Goal: Transaction & Acquisition: Purchase product/service

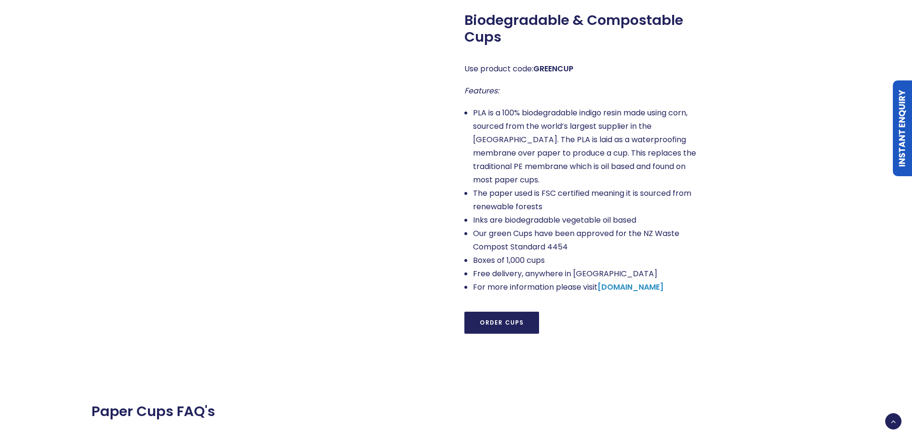
scroll to position [862, 0]
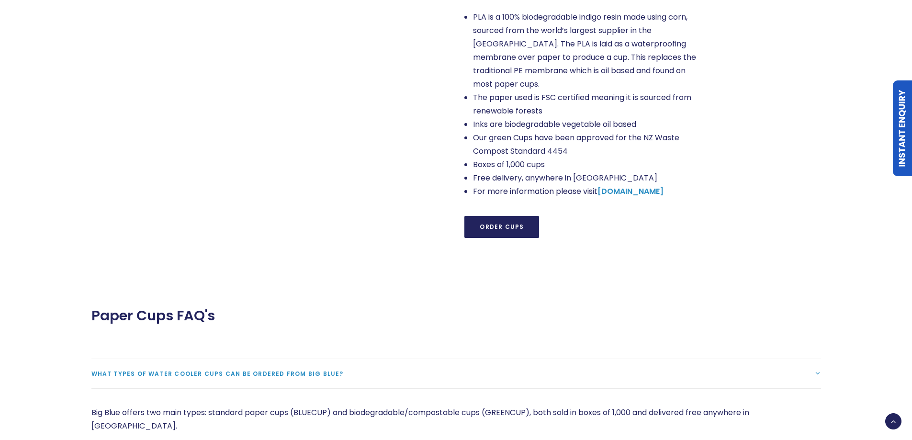
click at [501, 216] on link "Order Cups" at bounding box center [502, 227] width 75 height 22
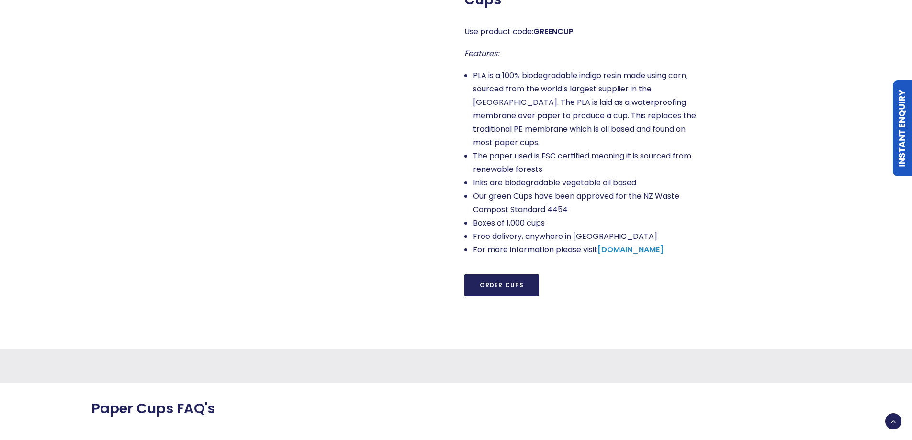
scroll to position [852, 0]
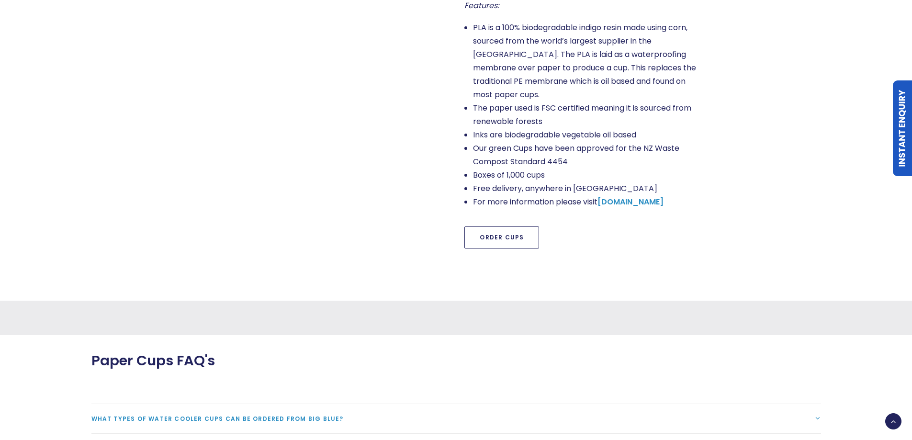
click at [502, 227] on link "Order Cups" at bounding box center [502, 238] width 75 height 22
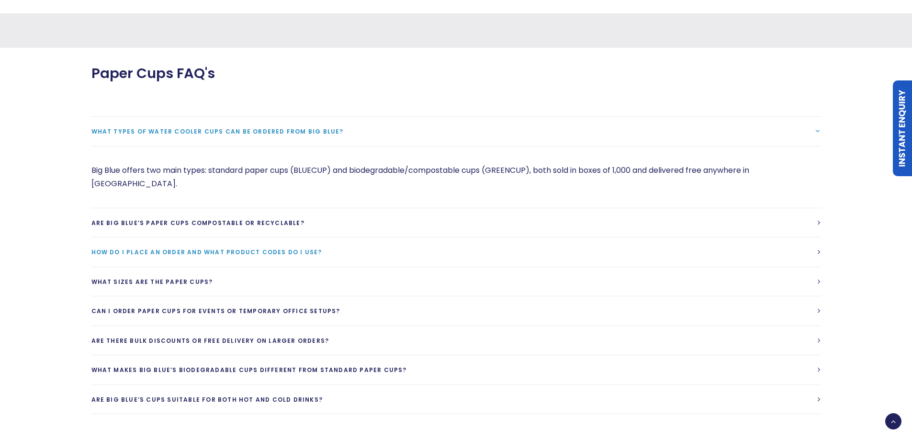
click at [200, 248] on span "How do I place an order and what product codes do I use?" at bounding box center [206, 252] width 231 height 8
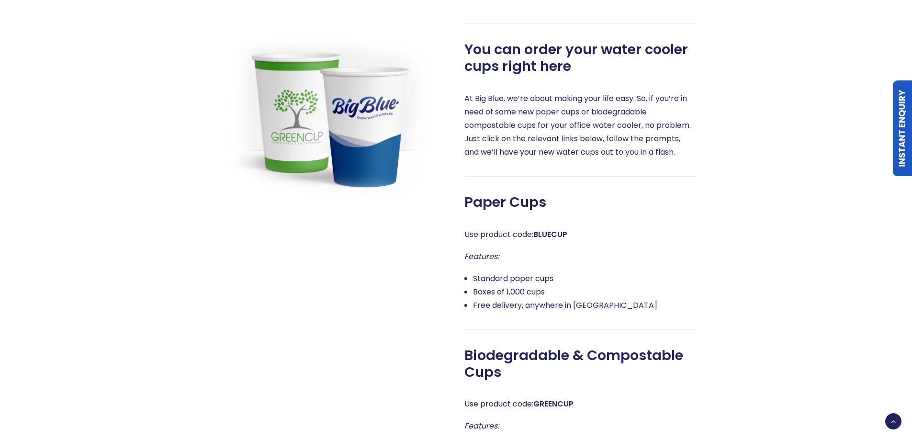
scroll to position [719, 0]
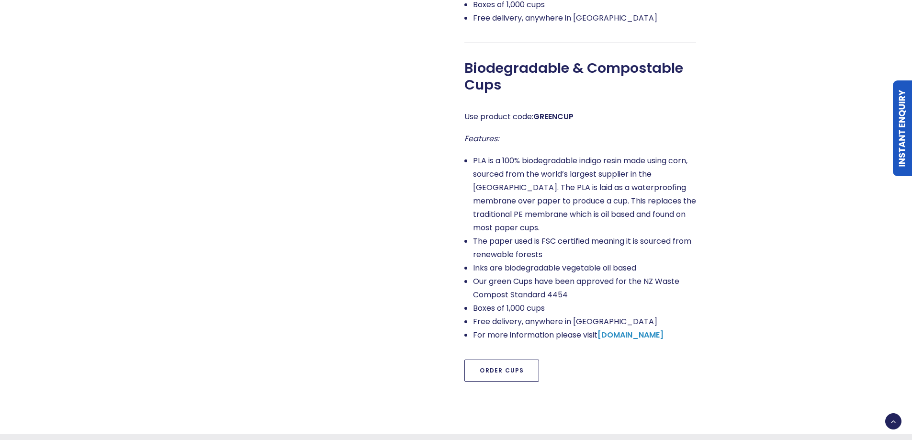
click at [500, 360] on link "Order Cups" at bounding box center [502, 371] width 75 height 22
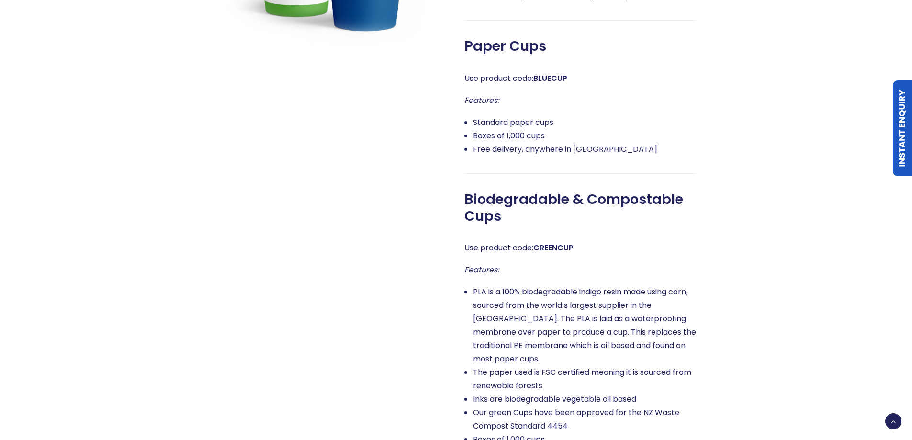
scroll to position [252, 0]
